Goal: Task Accomplishment & Management: Complete application form

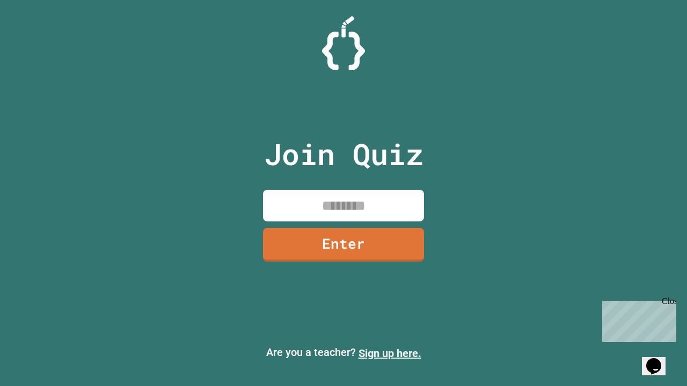
click at [389, 354] on link "Sign up here." at bounding box center [389, 353] width 63 height 13
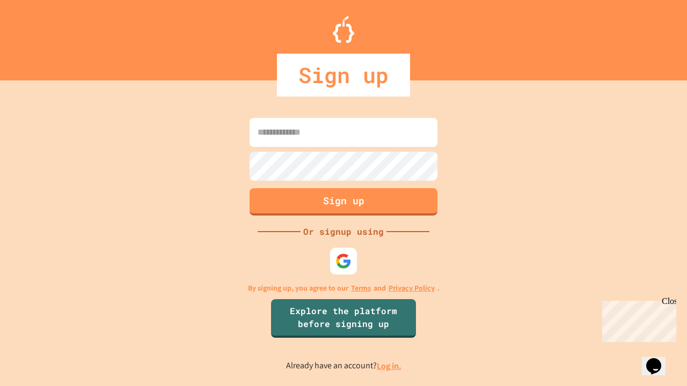
click at [389, 366] on link "Log in." at bounding box center [389, 366] width 25 height 11
